Goal: Information Seeking & Learning: Learn about a topic

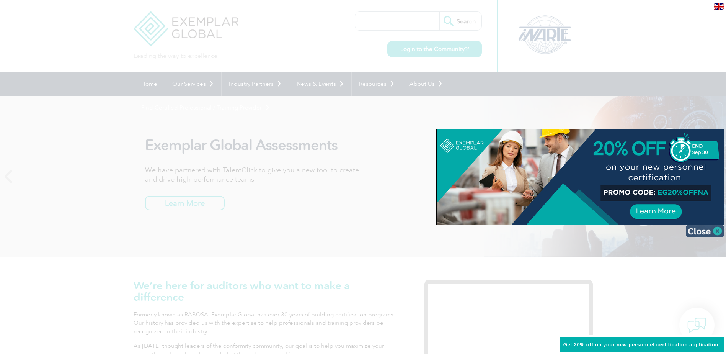
click at [713, 232] on img at bounding box center [705, 230] width 38 height 11
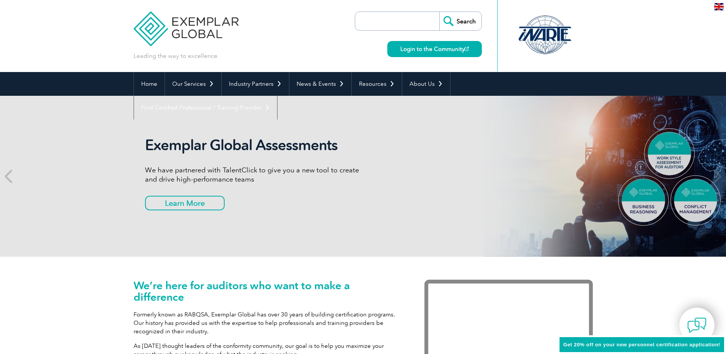
click at [397, 21] on input "search" at bounding box center [399, 21] width 80 height 18
type input "BCMS"
click at [439, 12] on input "Search" at bounding box center [460, 21] width 42 height 18
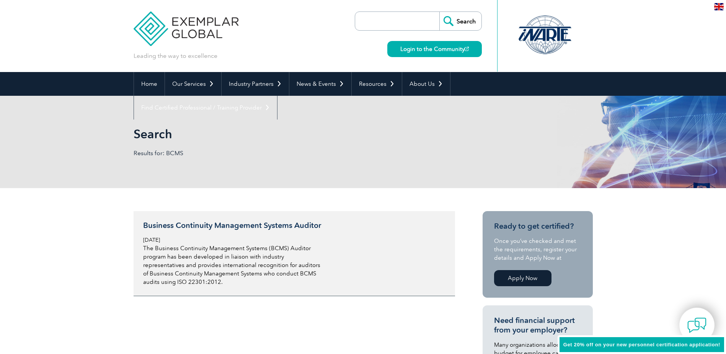
click at [240, 230] on div "Business Continuity Management Systems Auditor Tuesday, December 21st, 2021 The…" at bounding box center [233, 252] width 181 height 65
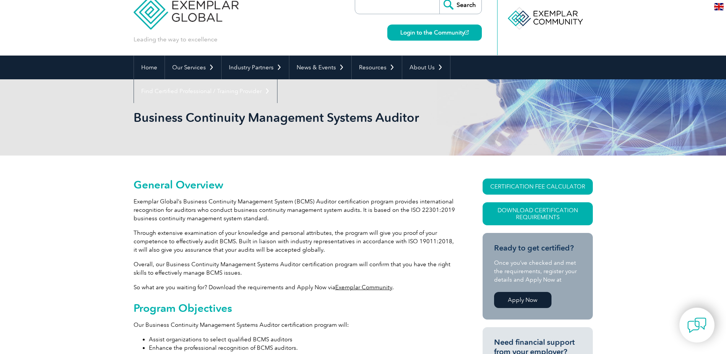
scroll to position [153, 0]
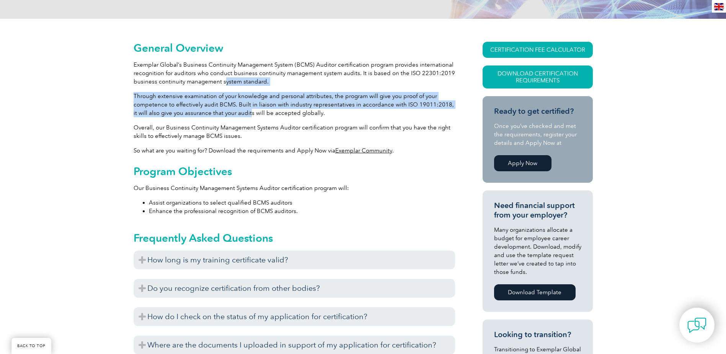
drag, startPoint x: 235, startPoint y: 96, endPoint x: 270, endPoint y: 138, distance: 54.6
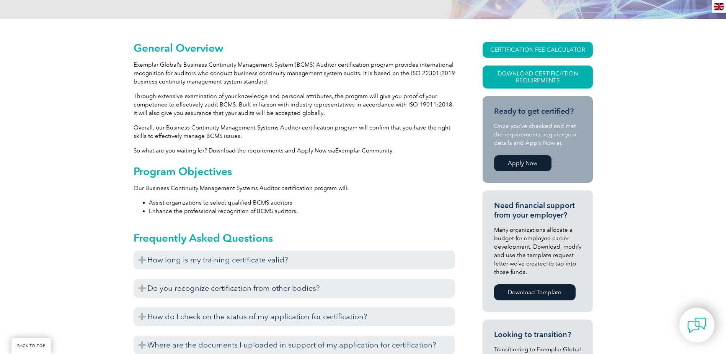
drag, startPoint x: 270, startPoint y: 138, endPoint x: 289, endPoint y: 151, distance: 22.8
click at [289, 151] on p "So what are you waiting for? Download the requirements and Apply Now via Exempl…" at bounding box center [294, 150] width 321 height 8
drag, startPoint x: 270, startPoint y: 143, endPoint x: 213, endPoint y: 109, distance: 66.4
drag, startPoint x: 213, startPoint y: 109, endPoint x: 197, endPoint y: 93, distance: 22.7
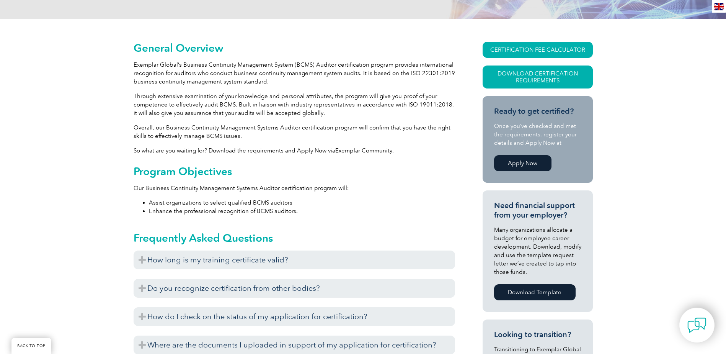
click at [199, 99] on p "Through extensive examination of your knowledge and personal attributes, the pr…" at bounding box center [294, 104] width 321 height 25
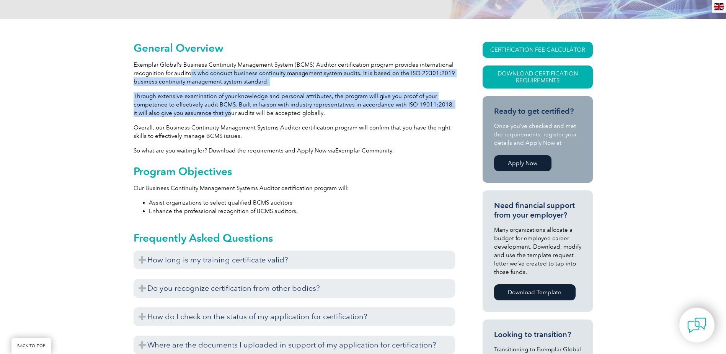
drag, startPoint x: 191, startPoint y: 70, endPoint x: 248, endPoint y: 143, distance: 92.2
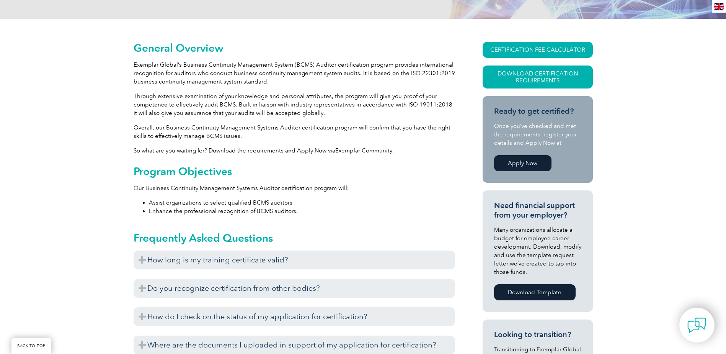
drag, startPoint x: 248, startPoint y: 143, endPoint x: 259, endPoint y: 153, distance: 15.4
click at [259, 153] on p "So what are you waiting for? Download the requirements and Apply Now via Exempl…" at bounding box center [294, 150] width 321 height 8
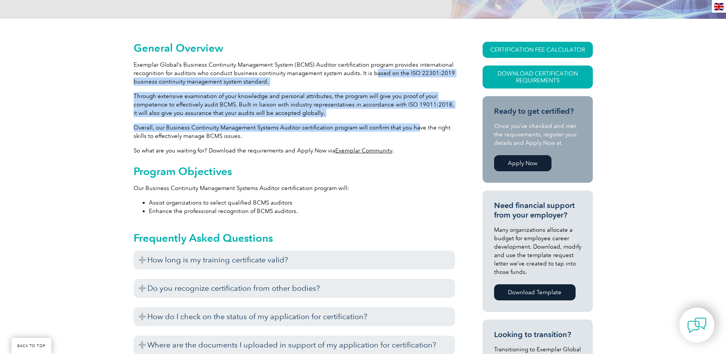
drag, startPoint x: 374, startPoint y: 75, endPoint x: 414, endPoint y: 121, distance: 60.5
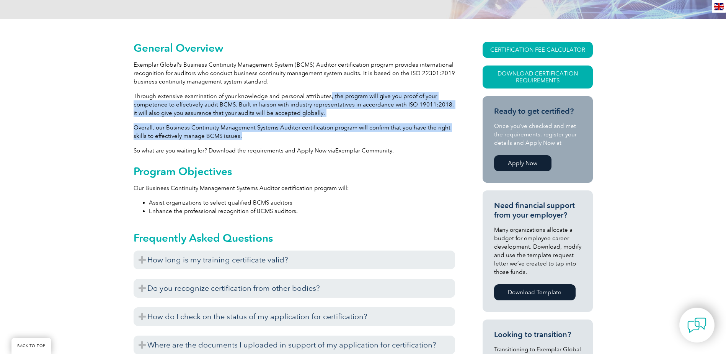
drag, startPoint x: 416, startPoint y: 137, endPoint x: 293, endPoint y: 78, distance: 136.8
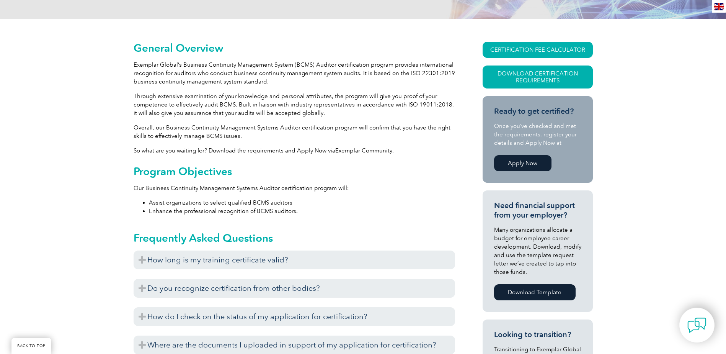
drag, startPoint x: 293, startPoint y: 78, endPoint x: 281, endPoint y: 73, distance: 13.1
click at [281, 73] on p "Exemplar Global’s Business Continuity Management System (BCMS) Auditor certific…" at bounding box center [294, 72] width 321 height 25
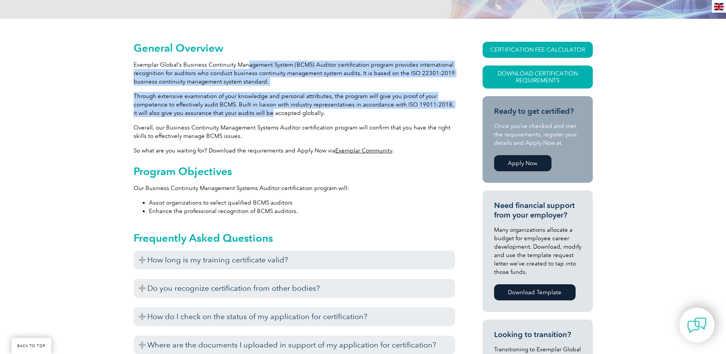
drag, startPoint x: 245, startPoint y: 58, endPoint x: 276, endPoint y: 129, distance: 77.8
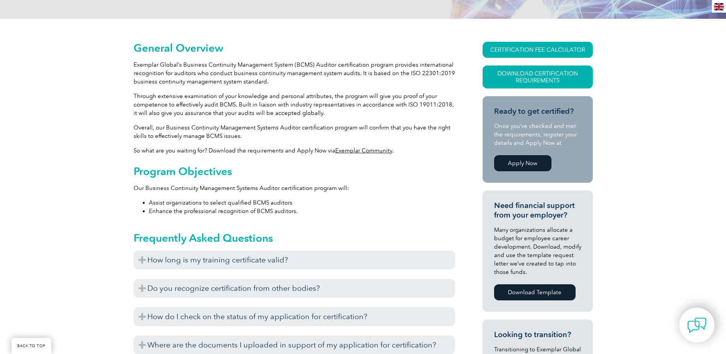
drag, startPoint x: 276, startPoint y: 129, endPoint x: 279, endPoint y: 134, distance: 6.1
click at [279, 134] on p "Overall, our Business Continuity Management Systems Auditor certification progr…" at bounding box center [294, 131] width 321 height 17
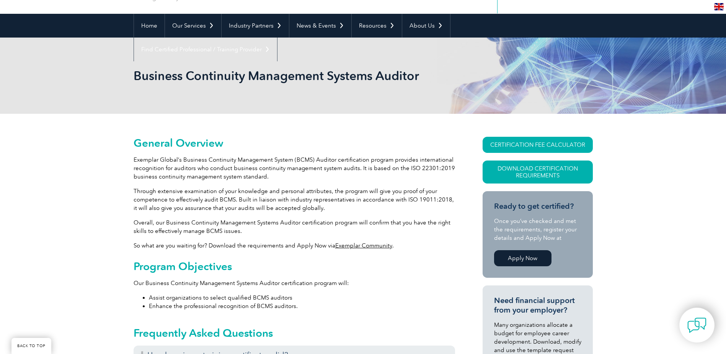
scroll to position [0, 0]
